Goal: Information Seeking & Learning: Learn about a topic

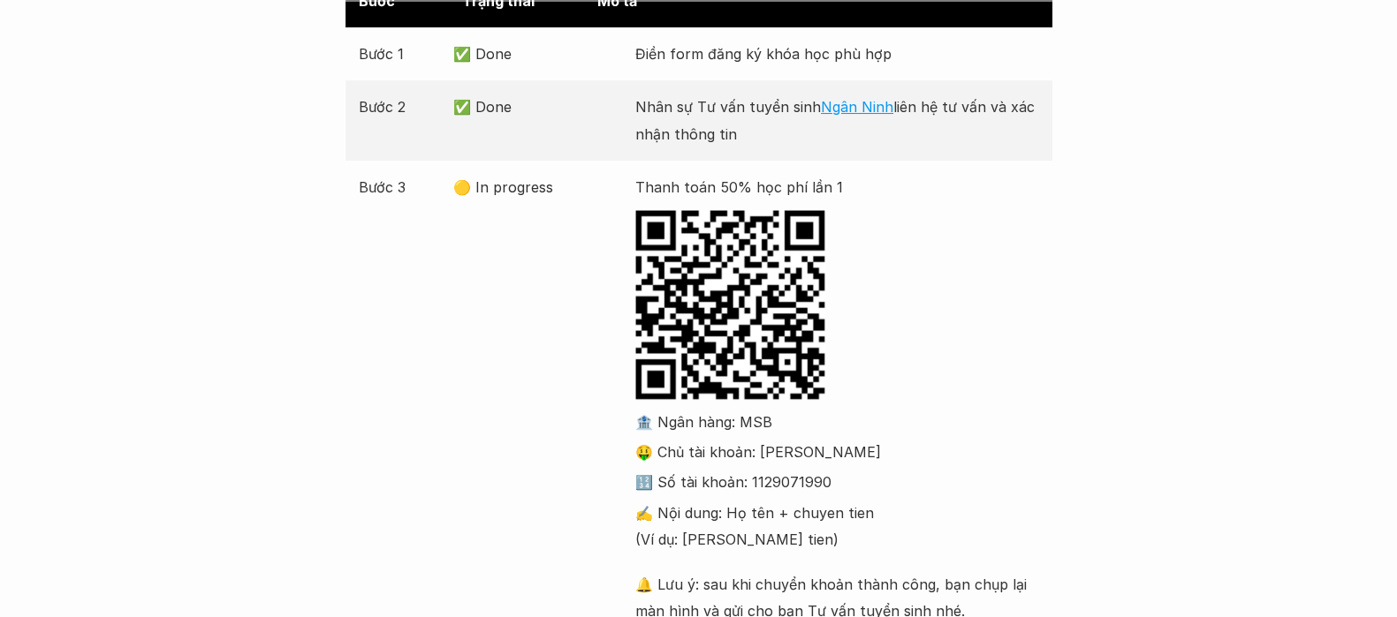
scroll to position [552, 0]
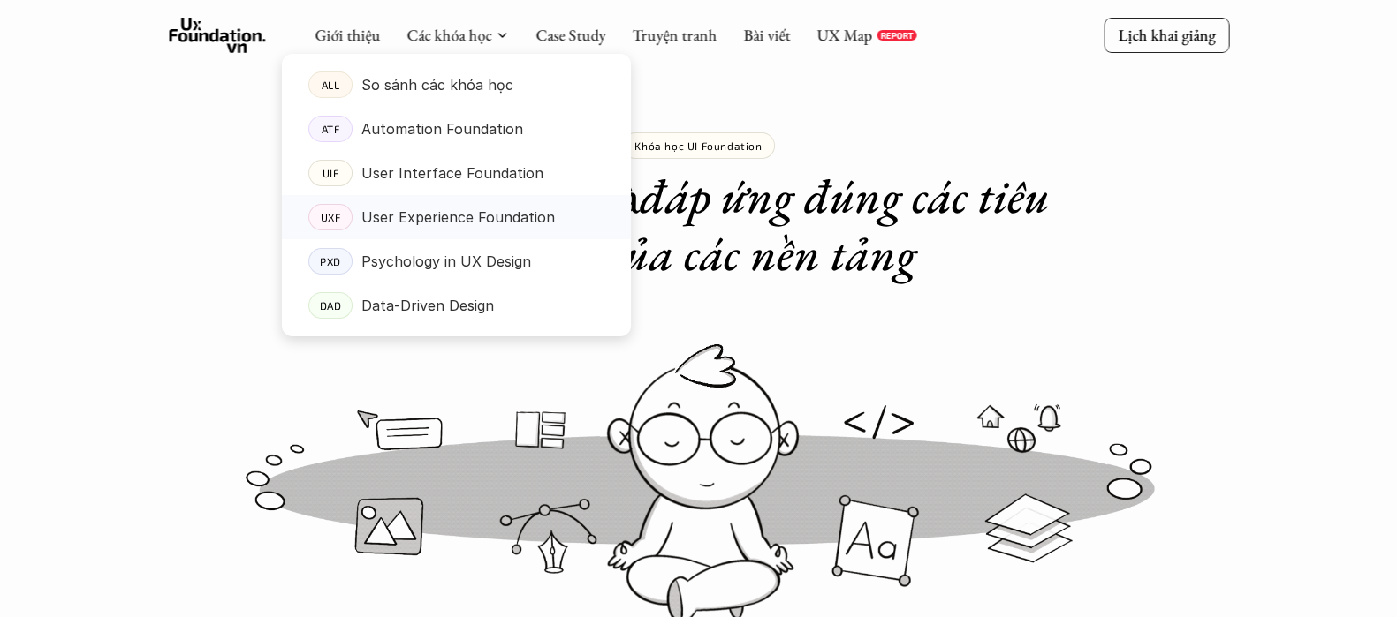
click at [403, 218] on p "User Experience Foundation" at bounding box center [457, 217] width 193 height 27
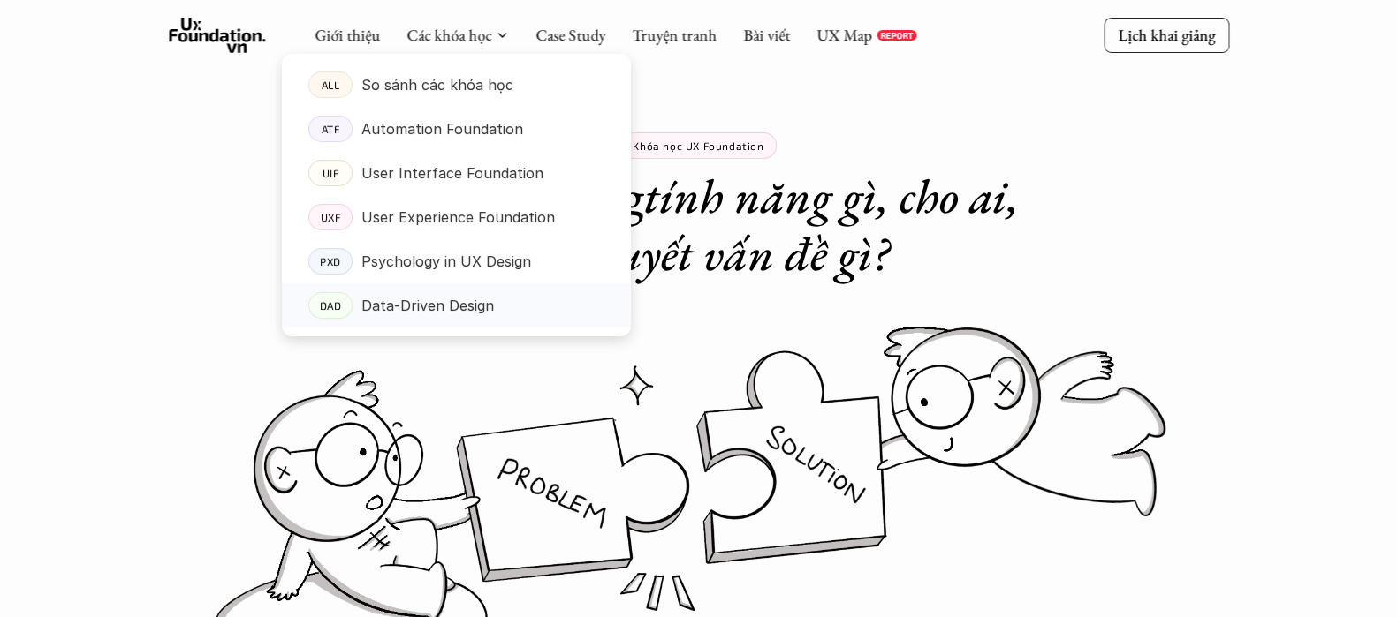
click at [420, 307] on p "Data-Driven Design" at bounding box center [427, 305] width 133 height 27
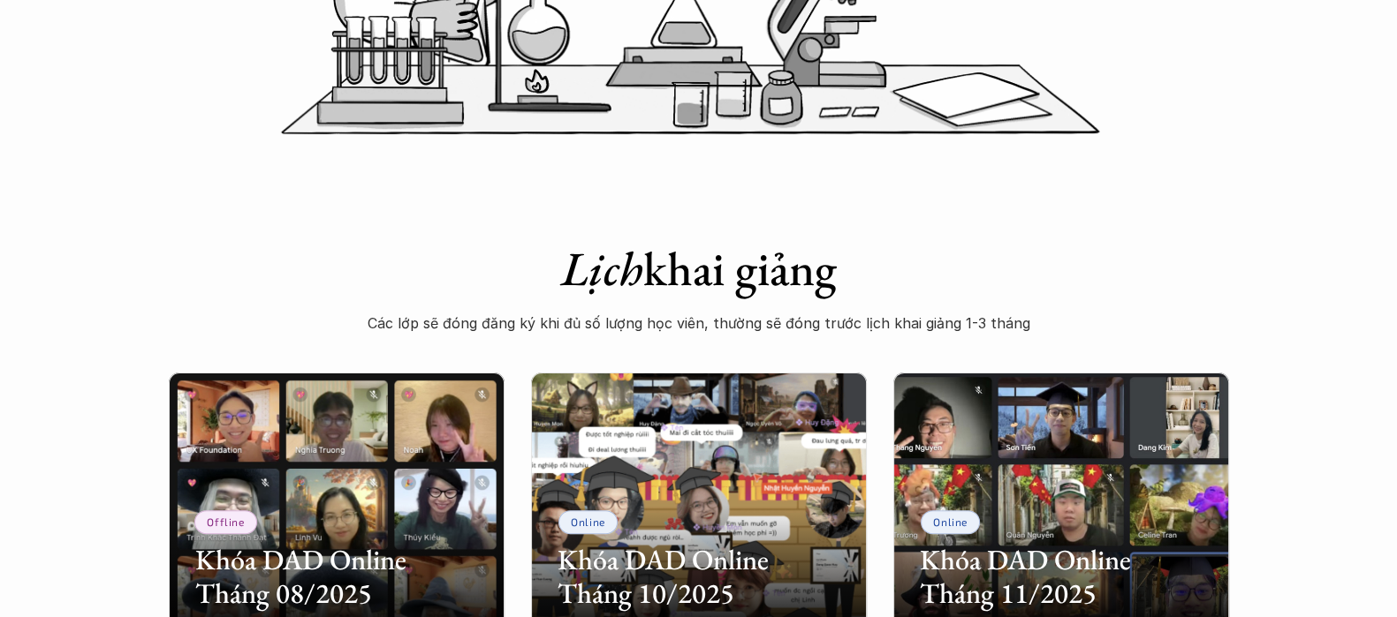
scroll to position [994, 0]
